Goal: Information Seeking & Learning: Learn about a topic

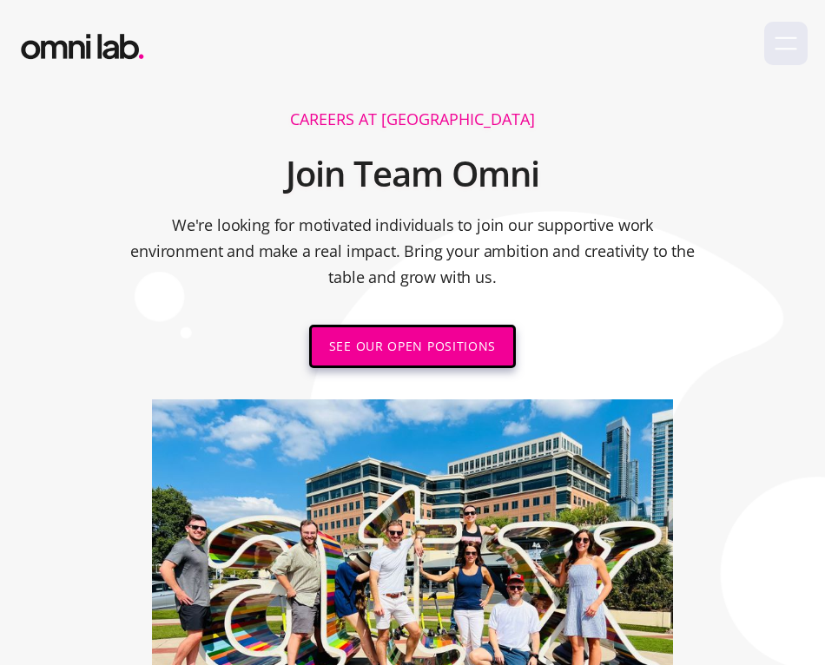
click at [474, 346] on link "SEE OUR OPEN POSITIONS" at bounding box center [412, 346] width 207 height 43
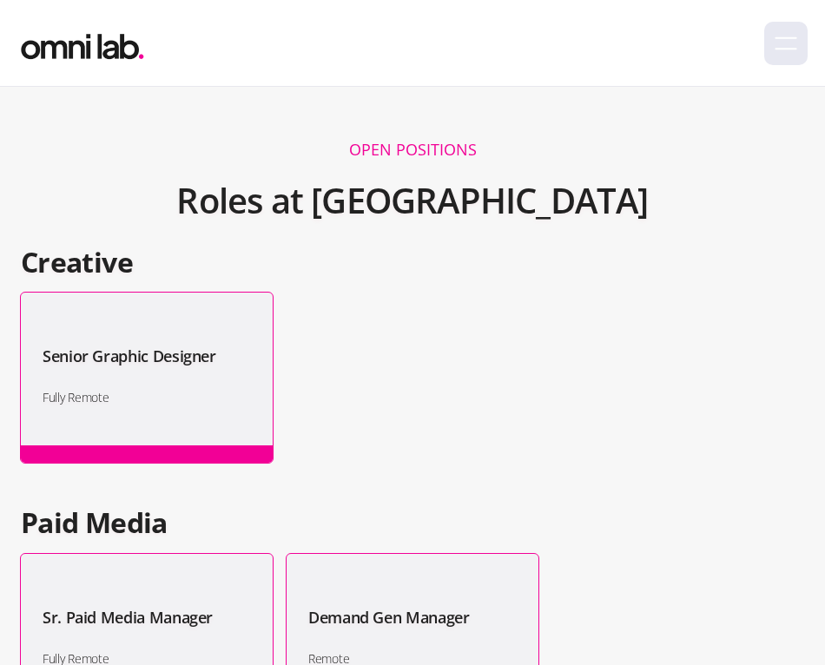
scroll to position [1522, 0]
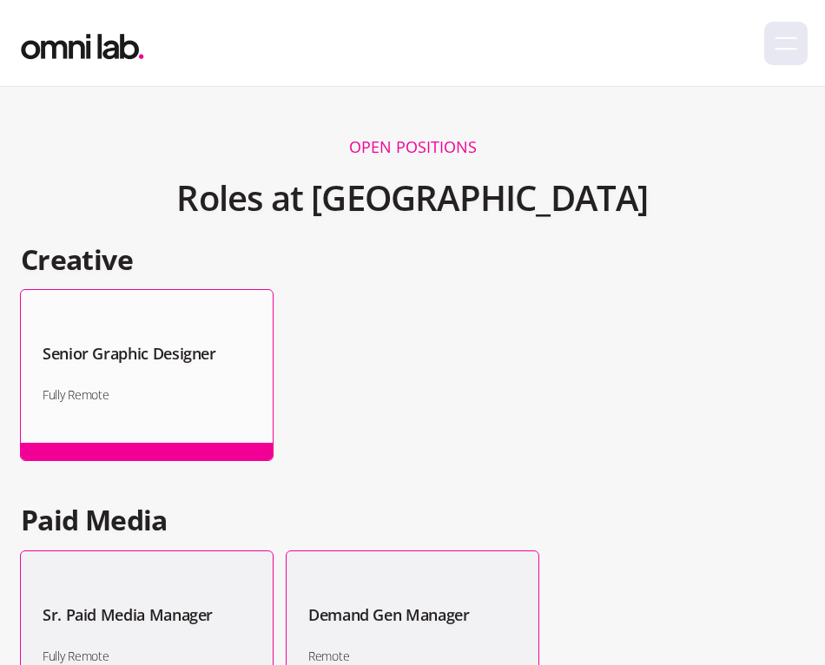
click at [158, 374] on div "Senior Graphic Designer Fully Remote" at bounding box center [147, 375] width 252 height 170
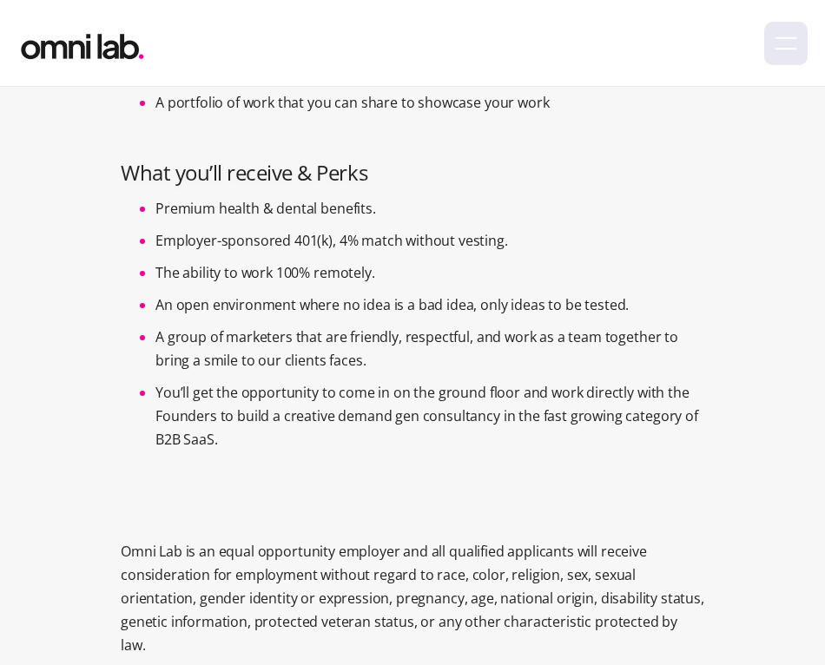
scroll to position [1397, 0]
